Goal: Find specific page/section: Find specific page/section

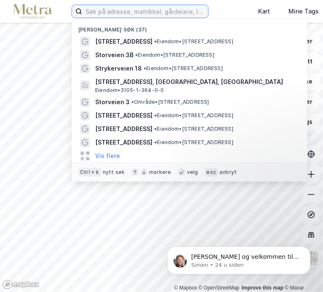
click at [146, 12] on input at bounding box center [145, 11] width 126 height 13
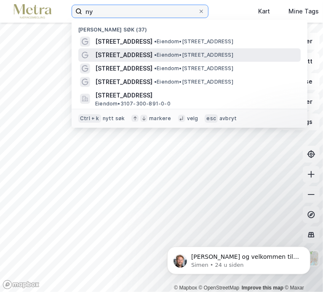
type input "ny"
click at [175, 54] on span "• Eiendom • [STREET_ADDRESS]" at bounding box center [193, 55] width 79 height 7
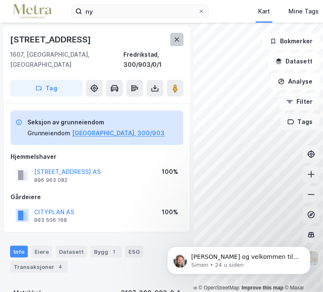
click at [181, 40] on button at bounding box center [176, 39] width 13 height 13
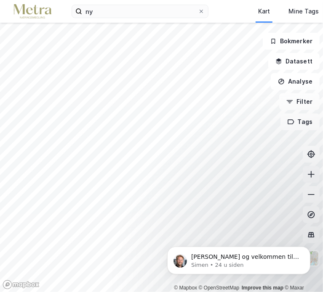
click at [311, 173] on icon at bounding box center [311, 174] width 8 height 8
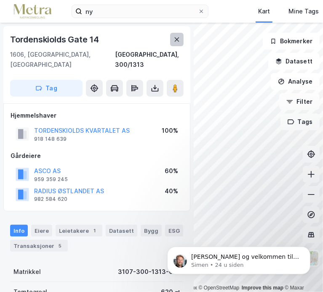
click at [173, 39] on button at bounding box center [176, 39] width 13 height 13
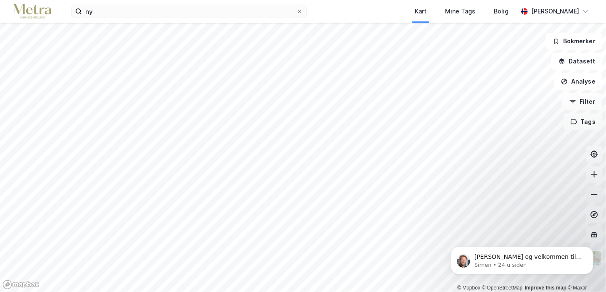
click at [322, 196] on icon at bounding box center [595, 195] width 8 height 8
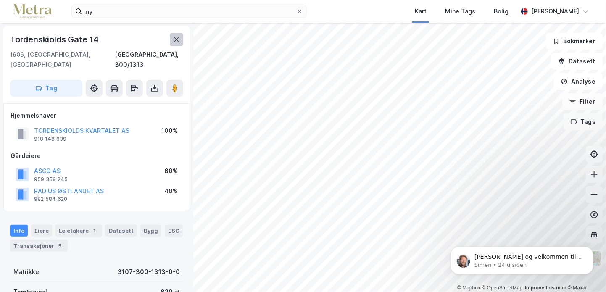
click at [174, 37] on icon at bounding box center [176, 39] width 7 height 7
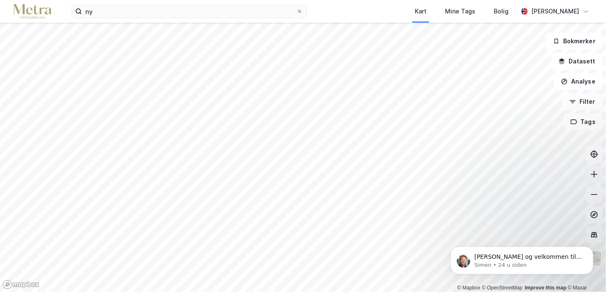
click at [322, 177] on icon at bounding box center [595, 174] width 8 height 8
click at [322, 176] on icon at bounding box center [595, 174] width 8 height 8
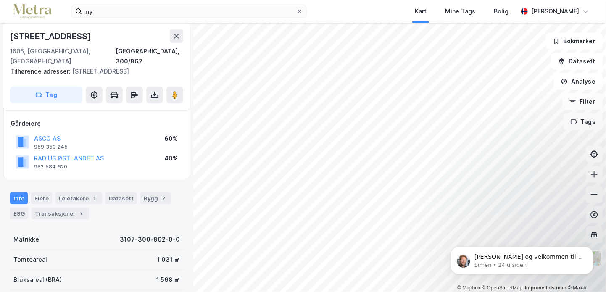
scroll to position [40, 0]
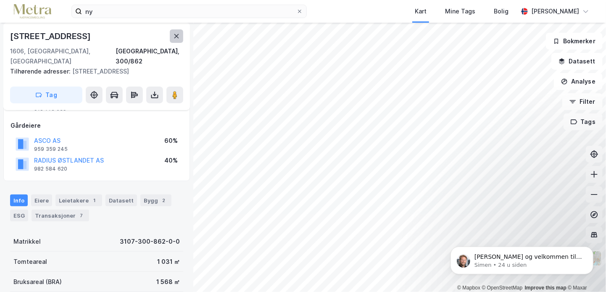
click at [177, 34] on icon at bounding box center [176, 36] width 7 height 7
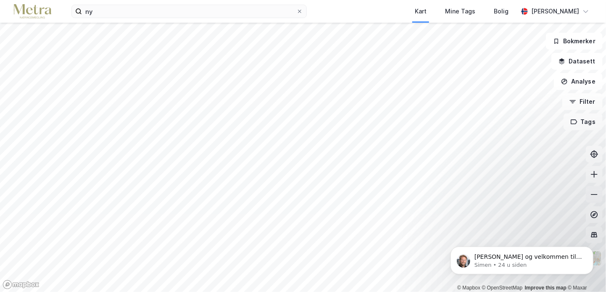
click at [322, 197] on icon at bounding box center [595, 195] width 8 height 8
click at [322, 196] on icon at bounding box center [595, 195] width 8 height 8
click at [322, 197] on icon at bounding box center [595, 195] width 8 height 8
click at [322, 175] on button at bounding box center [594, 174] width 17 height 17
click at [322, 175] on icon at bounding box center [595, 174] width 8 height 8
